Goal: Find specific fact: Find specific fact

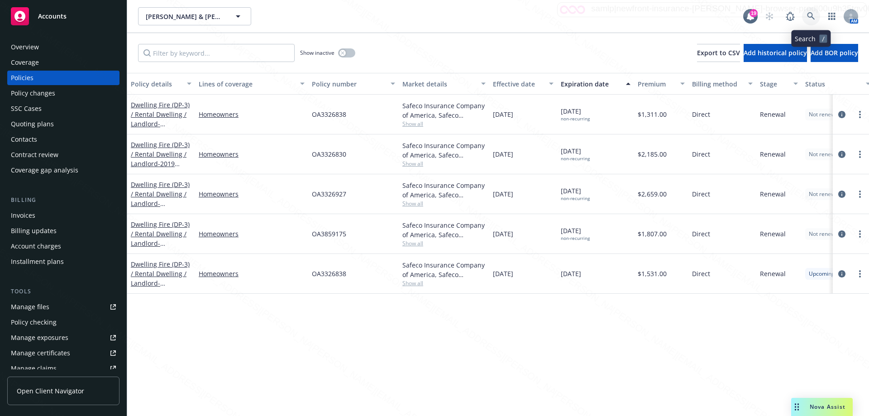
click at [810, 15] on icon at bounding box center [811, 16] width 8 height 8
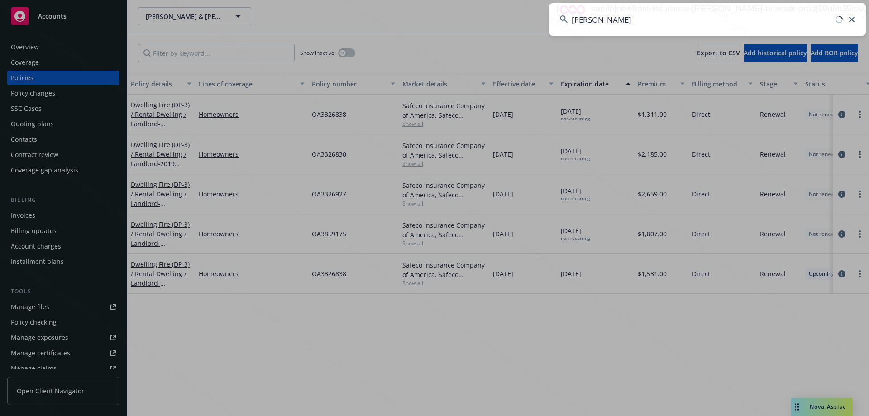
type input "[PERSON_NAME]"
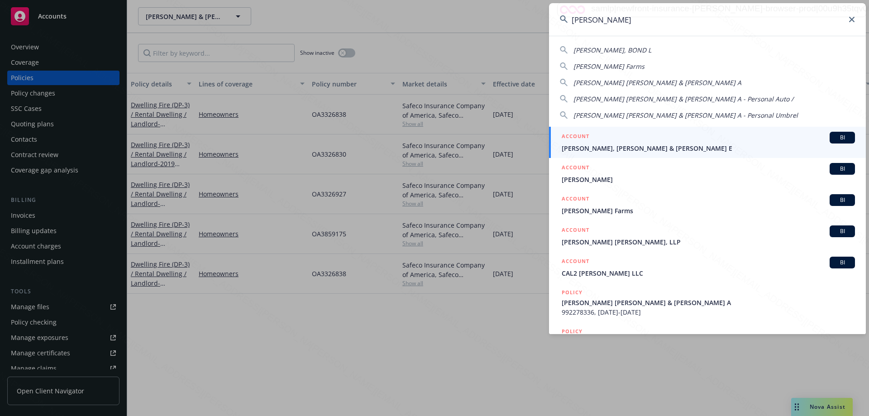
click at [630, 143] on div "ACCOUNT BI" at bounding box center [708, 138] width 293 height 12
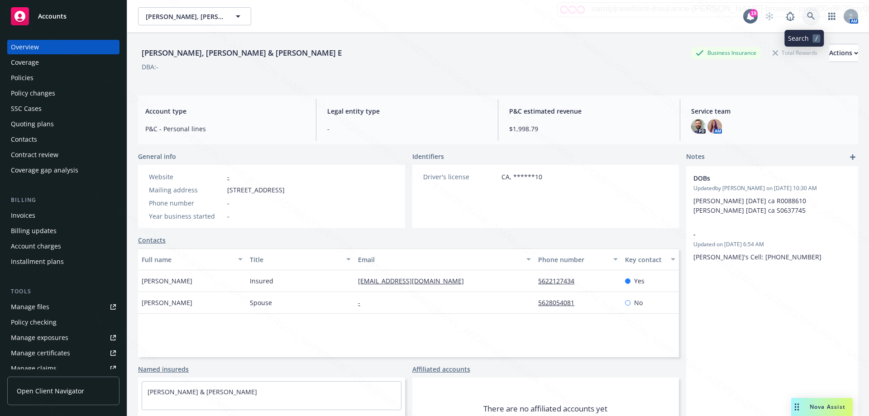
click at [807, 14] on icon at bounding box center [811, 16] width 8 height 8
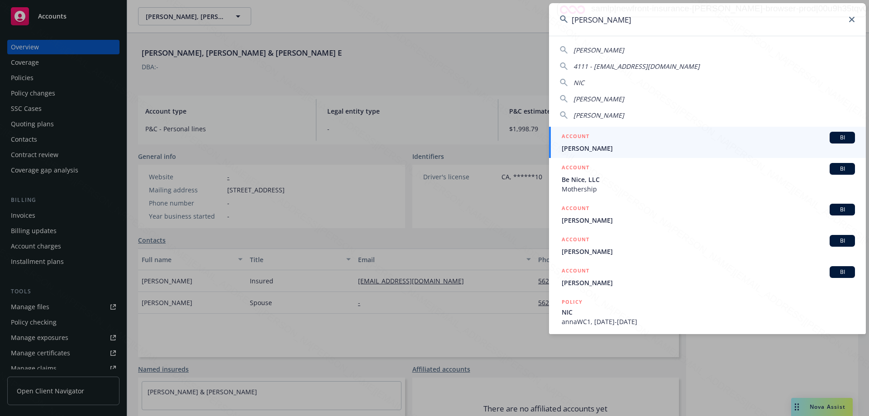
type input "[PERSON_NAME]"
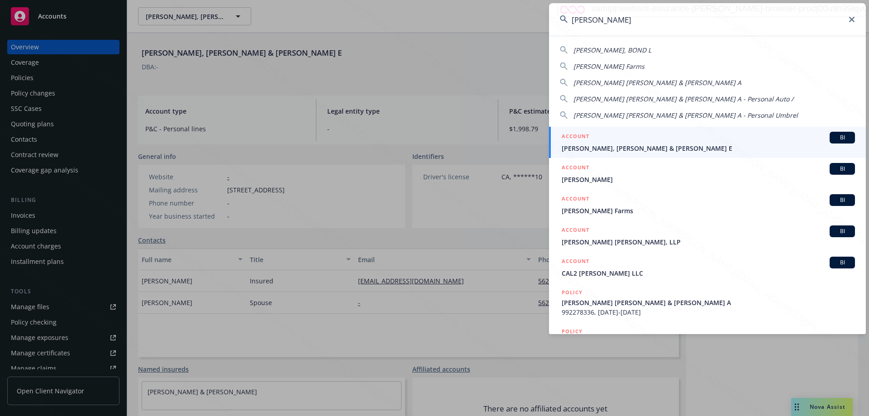
click at [678, 150] on span "[PERSON_NAME], [PERSON_NAME] & [PERSON_NAME] E" at bounding box center [708, 149] width 293 height 10
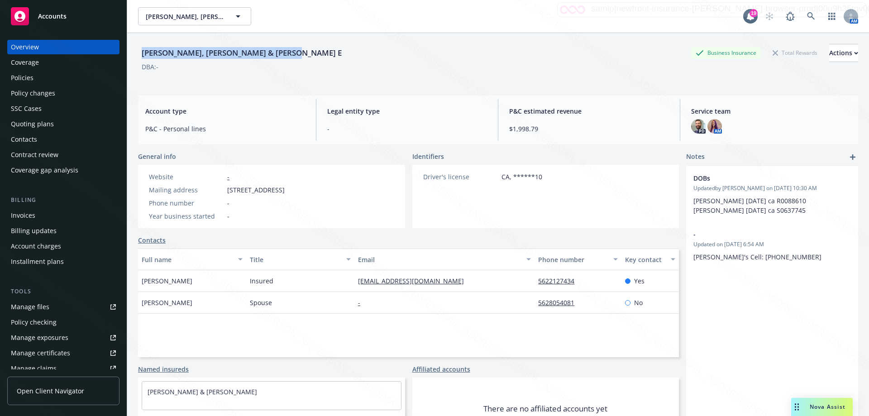
drag, startPoint x: 268, startPoint y: 53, endPoint x: 137, endPoint y: 53, distance: 131.3
click at [137, 53] on div "[PERSON_NAME], [PERSON_NAME] & [PERSON_NAME] E Business Insurance Total Rewards…" at bounding box center [498, 241] width 742 height 416
copy div "[PERSON_NAME], [PERSON_NAME] & [PERSON_NAME] E"
click at [807, 17] on icon at bounding box center [811, 16] width 8 height 8
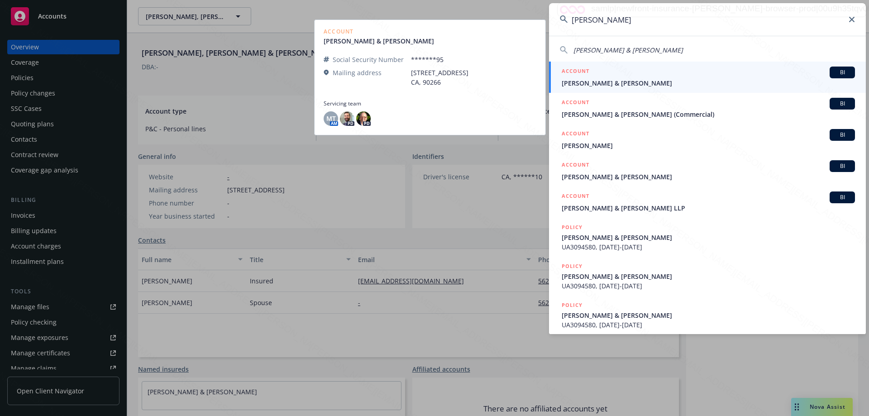
type input "[PERSON_NAME]"
click at [629, 82] on span "[PERSON_NAME] & [PERSON_NAME]" at bounding box center [708, 83] width 293 height 10
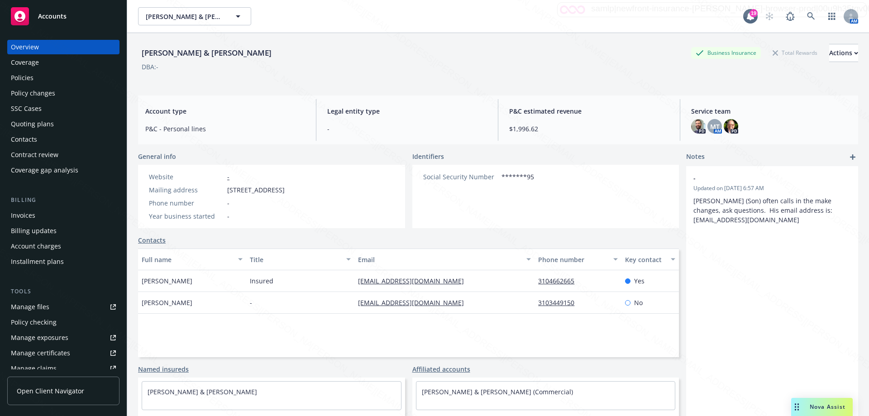
click at [20, 78] on div "Policies" at bounding box center [22, 78] width 23 height 14
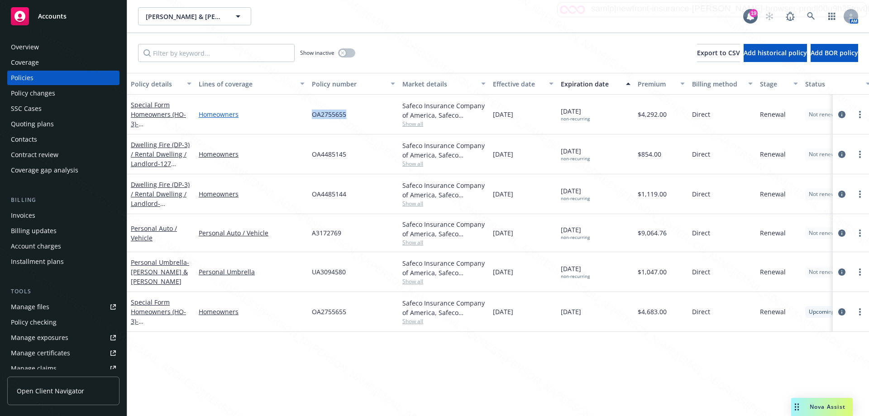
drag, startPoint x: 341, startPoint y: 114, endPoint x: 294, endPoint y: 113, distance: 46.2
click at [293, 114] on div "Special Form Homeowners (HO-3) - [STREET_ADDRESS] Homeowners OA2755655 Safeco I…" at bounding box center [564, 115] width 874 height 40
copy div "OA2755655"
click at [133, 381] on div "Policy details Lines of coverage Policy number Market details Effective date Ex…" at bounding box center [498, 244] width 742 height 343
drag, startPoint x: 364, startPoint y: 360, endPoint x: 367, endPoint y: 345, distance: 15.2
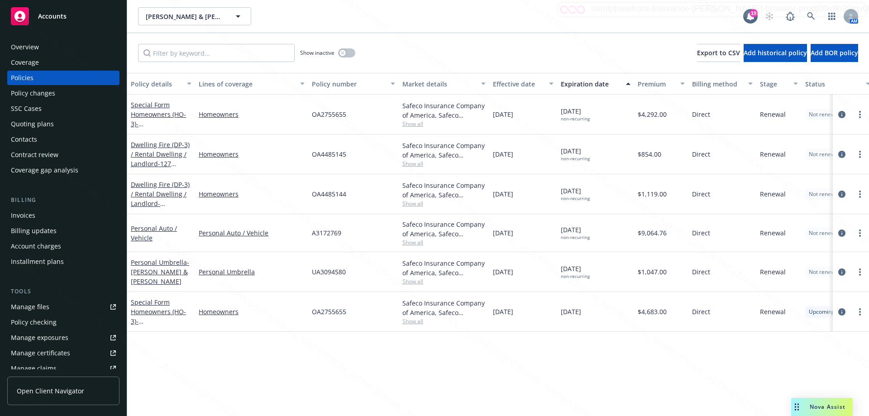
click at [364, 358] on div "Policy details Lines of coverage Policy number Market details Effective date Ex…" at bounding box center [498, 244] width 742 height 343
click at [157, 154] on link "Dwelling Fire (DP-3) / Rental Dwelling / Landlord - 127 [STREET_ADDRESS]" at bounding box center [160, 158] width 59 height 37
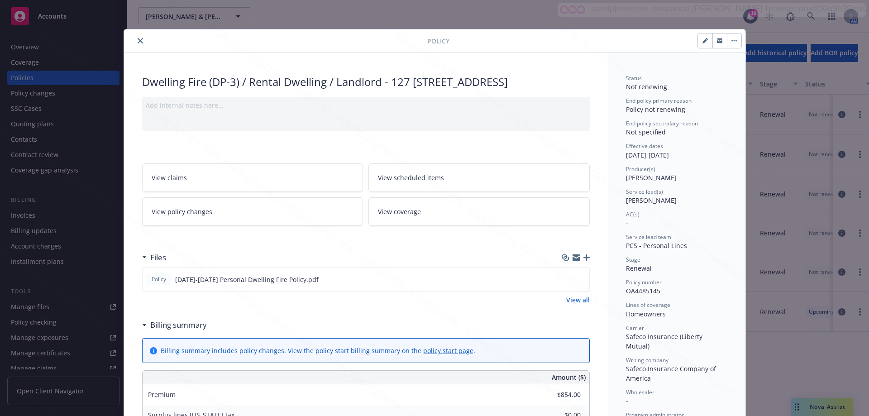
click at [135, 44] on button "close" at bounding box center [140, 40] width 11 height 11
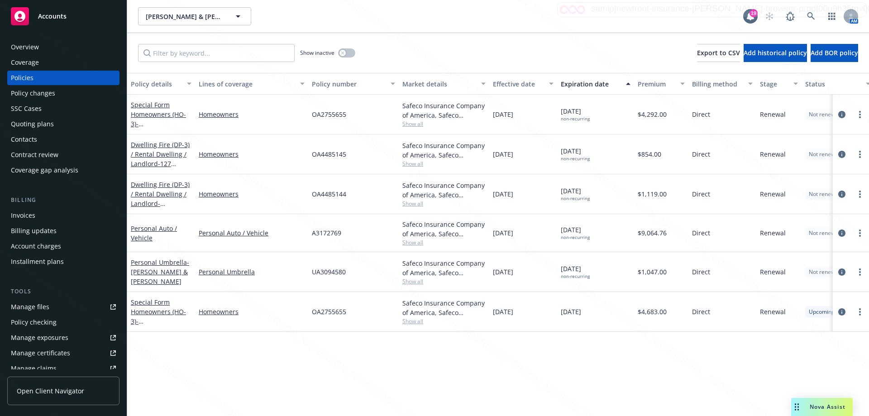
click at [25, 46] on div "Overview" at bounding box center [25, 47] width 28 height 14
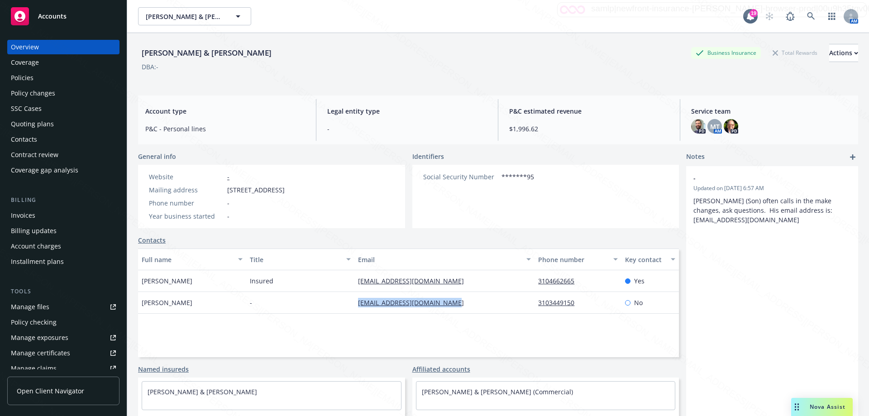
drag, startPoint x: 352, startPoint y: 302, endPoint x: 462, endPoint y: 303, distance: 110.5
click at [462, 303] on div "[EMAIL_ADDRESS][DOMAIN_NAME]" at bounding box center [445, 303] width 180 height 22
click at [16, 80] on div "Policies" at bounding box center [22, 78] width 23 height 14
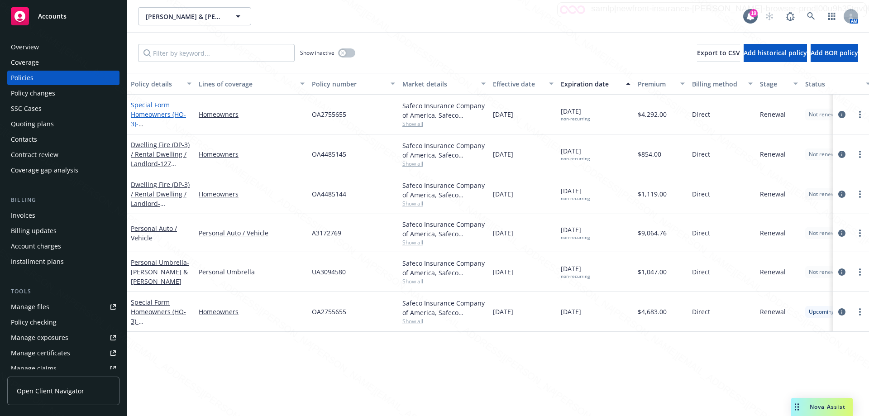
click at [163, 118] on link "Special Form Homeowners (HO-3) - [STREET_ADDRESS]" at bounding box center [160, 119] width 58 height 37
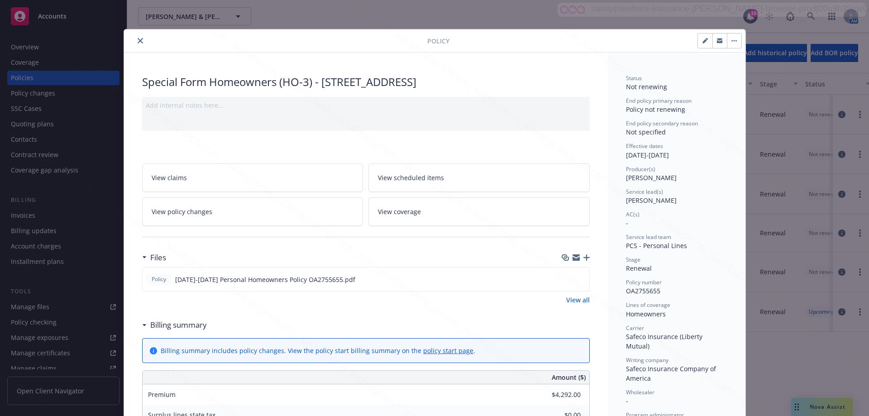
drag, startPoint x: 320, startPoint y: 83, endPoint x: 338, endPoint y: 93, distance: 20.9
click at [338, 90] on div "Special Form Homeowners (HO-3) - [STREET_ADDRESS]" at bounding box center [366, 81] width 448 height 15
copy div "[STREET_ADDRESS]"
click at [139, 38] on icon "close" at bounding box center [140, 40] width 5 height 5
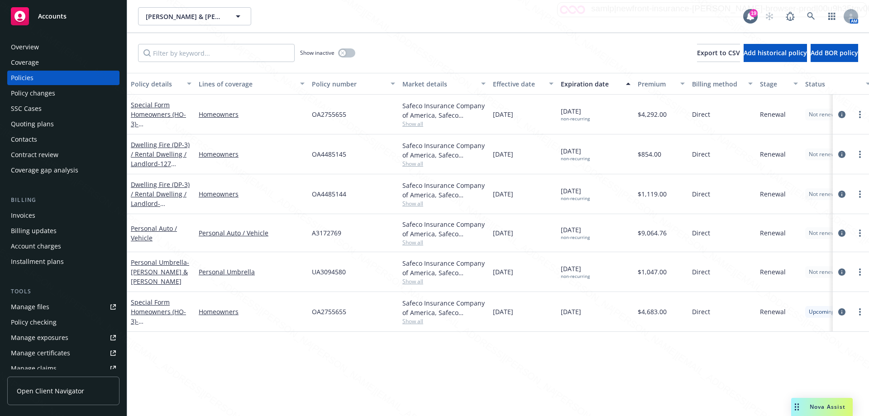
click at [135, 47] on div "Show inactive Export to CSV Add historical policy Add BOR policy" at bounding box center [498, 53] width 742 height 40
drag, startPoint x: 261, startPoint y: 120, endPoint x: 295, endPoint y: 126, distance: 34.5
click at [262, 120] on div "Homeowners" at bounding box center [251, 115] width 113 height 40
